Goal: Transaction & Acquisition: Purchase product/service

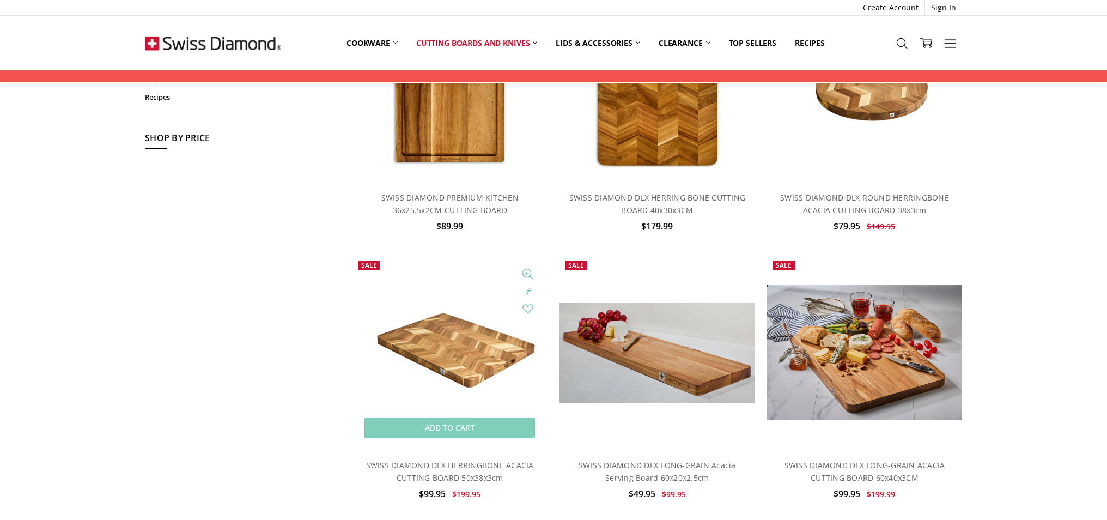
scroll to position [171, 0]
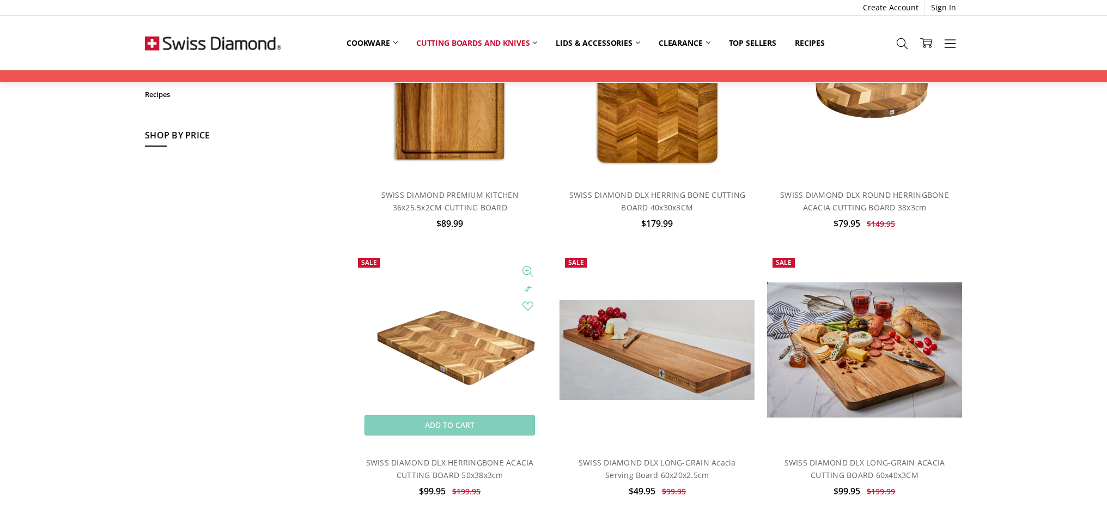
click at [433, 336] on img at bounding box center [450, 350] width 195 height 130
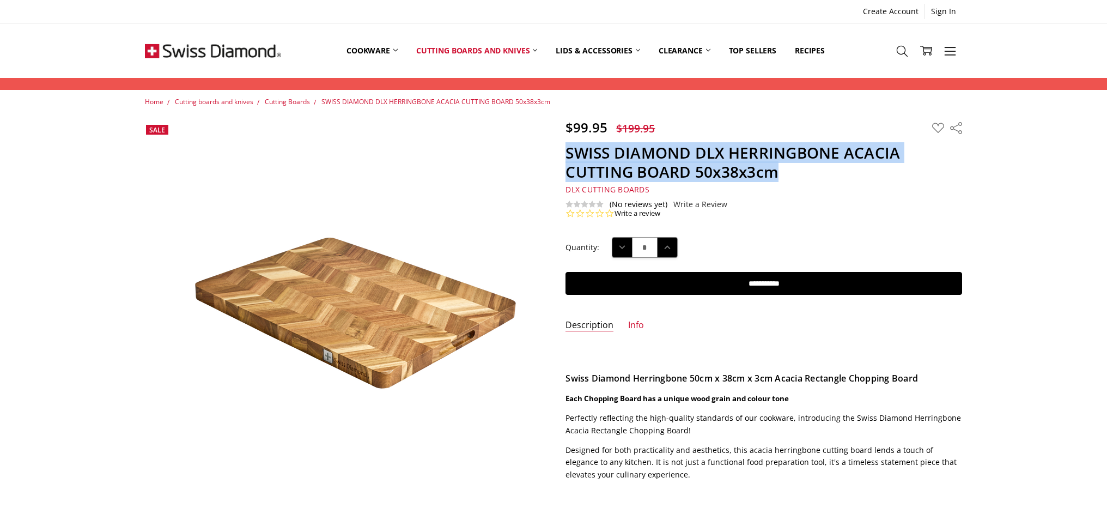
drag, startPoint x: 566, startPoint y: 151, endPoint x: 911, endPoint y: 169, distance: 345.9
click at [911, 169] on h1 "SWISS DIAMOND DLX HERRINGBONE ACACIA CUTTING BOARD 50x38x3cm" at bounding box center [764, 162] width 397 height 38
copy h1 "SWISS DIAMOND DLX HERRINGBONE ACACIA CUTTING BOARD 50x38x3cm"
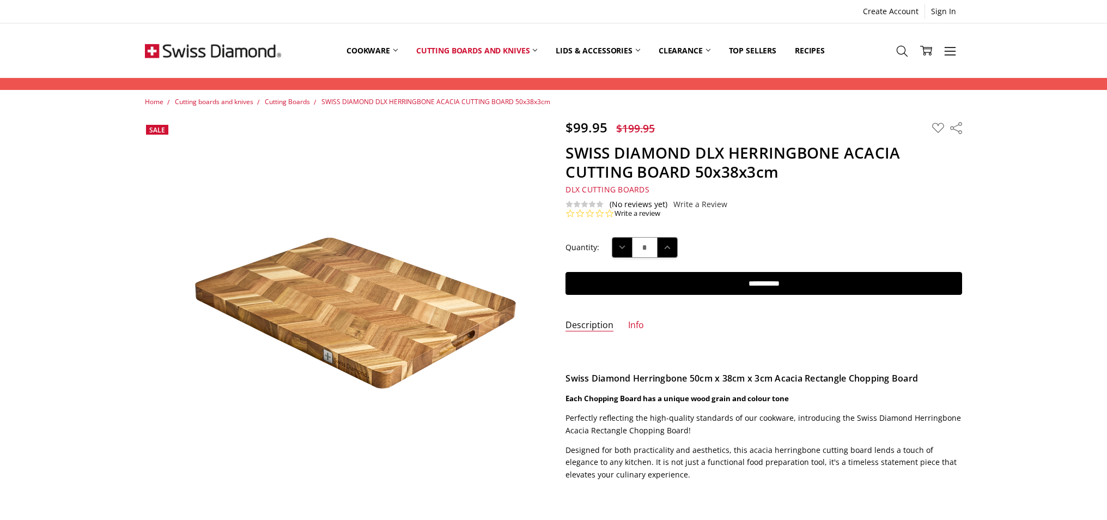
click at [806, 217] on div "0.0 star rating Write a review" at bounding box center [764, 214] width 397 height 10
